Goal: Task Accomplishment & Management: Manage account settings

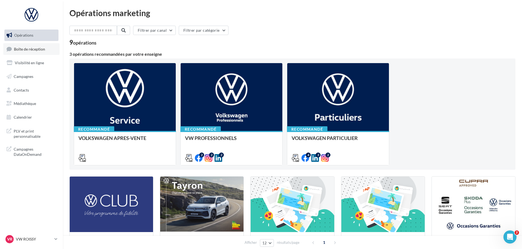
click at [39, 48] on span "Boîte de réception" at bounding box center [29, 48] width 31 height 5
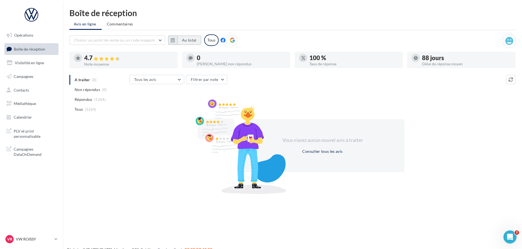
click at [191, 39] on button "Au total" at bounding box center [190, 40] width 24 height 9
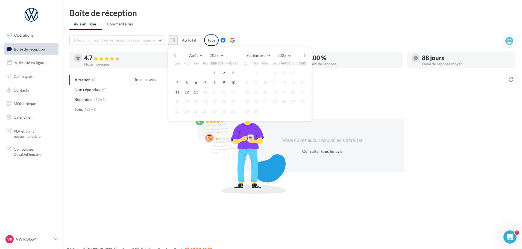
click at [174, 55] on button "button" at bounding box center [175, 56] width 5 height 8
click at [185, 72] on button "1" at bounding box center [187, 73] width 8 height 8
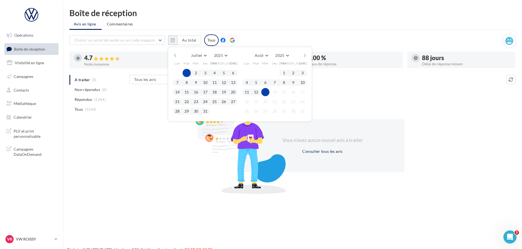
click at [266, 91] on button "13" at bounding box center [265, 92] width 8 height 8
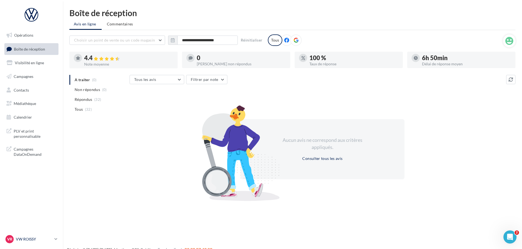
click at [28, 237] on p "VW ROISSY" at bounding box center [34, 239] width 36 height 5
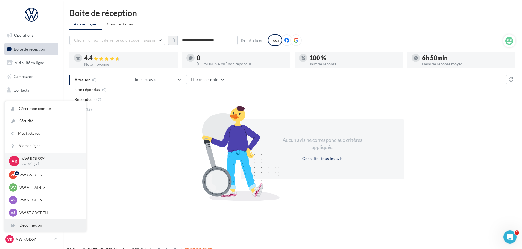
click at [33, 226] on div "Déconnexion" at bounding box center [46, 225] width 82 height 12
